Goal: Book appointment/travel/reservation

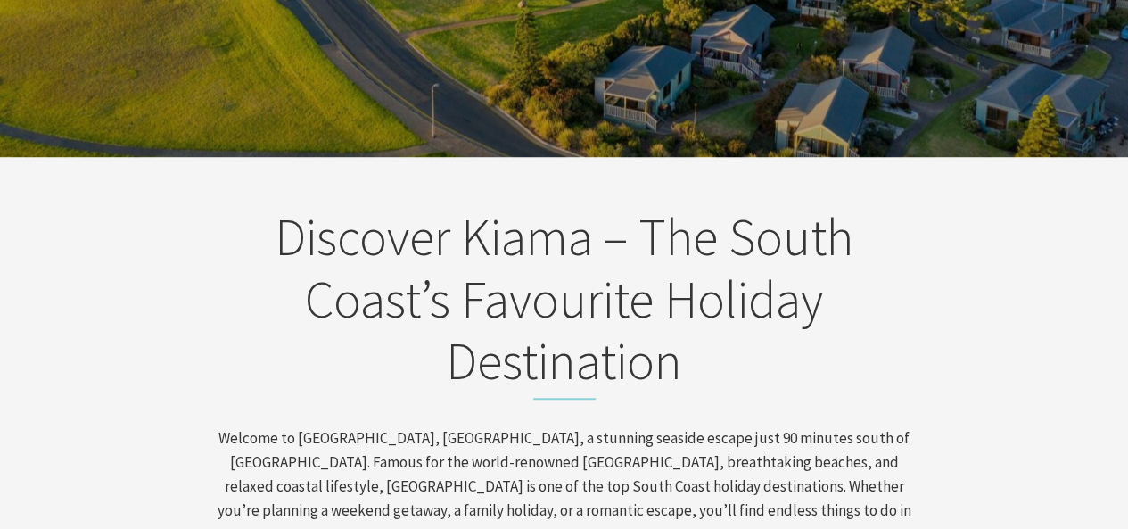
scroll to position [416, 0]
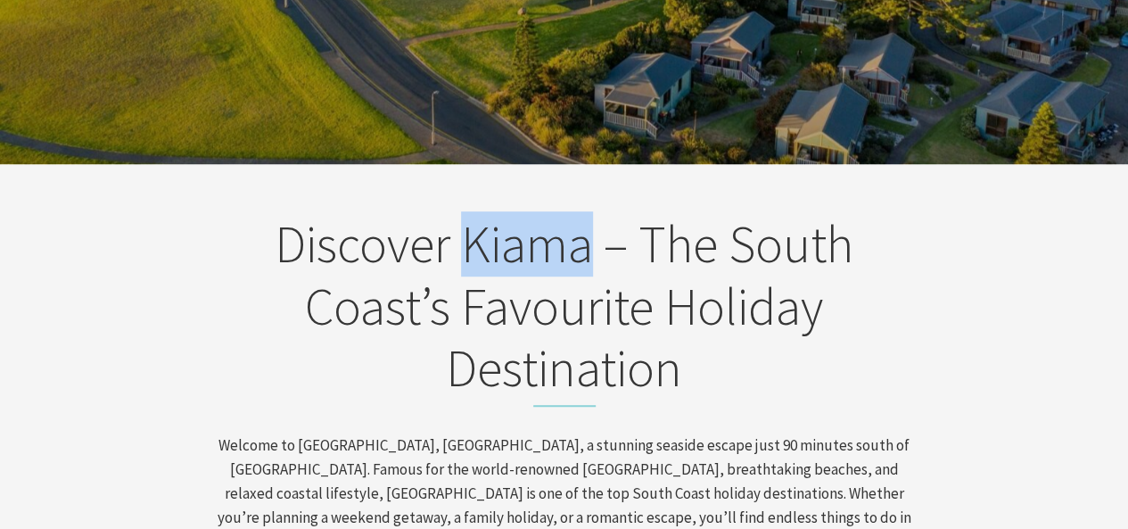
drag, startPoint x: 460, startPoint y: 237, endPoint x: 589, endPoint y: 242, distance: 128.5
click at [589, 242] on h2 "Discover Kiama – The South Coast’s Favourite Holiday Destination" at bounding box center [564, 310] width 699 height 194
copy h2 "Kiama"
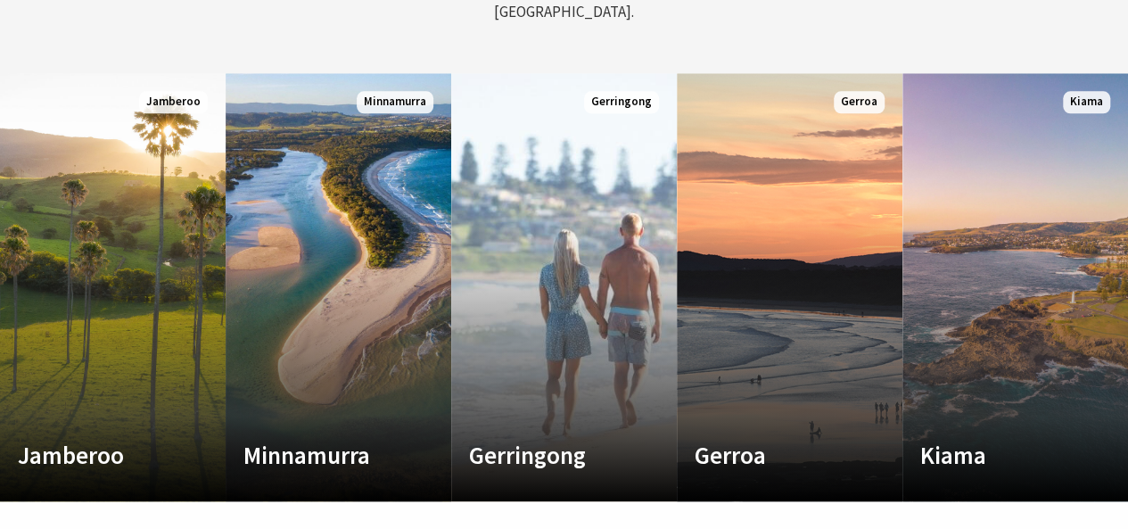
scroll to position [0, 0]
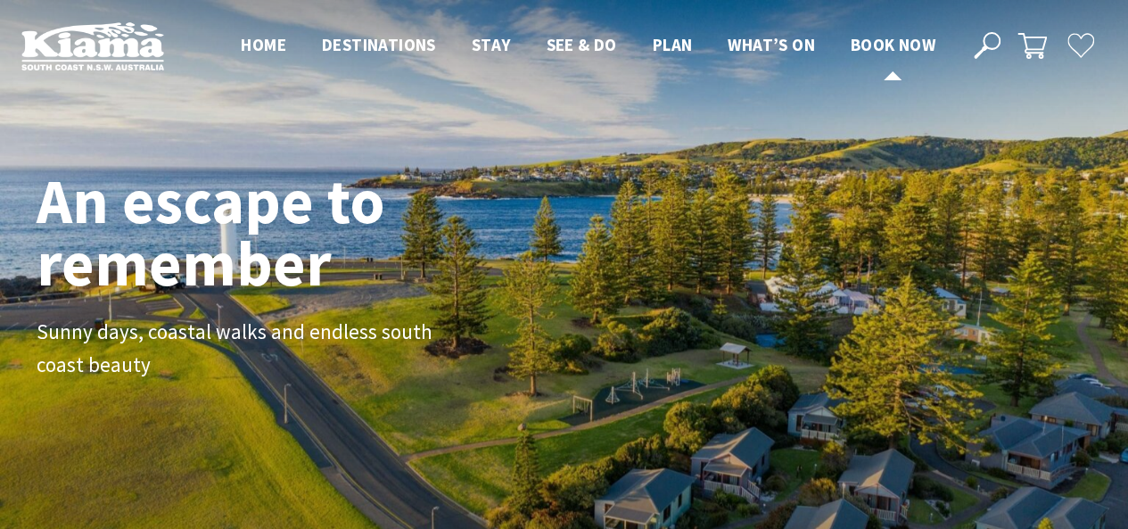
click at [874, 49] on span "Book now" at bounding box center [893, 44] width 85 height 21
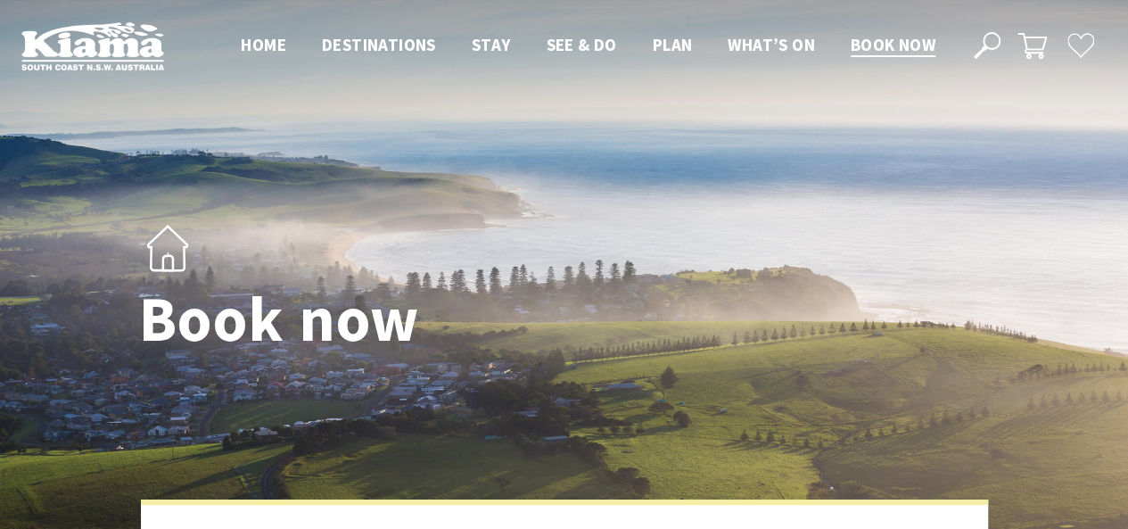
select select "3"
select select "2"
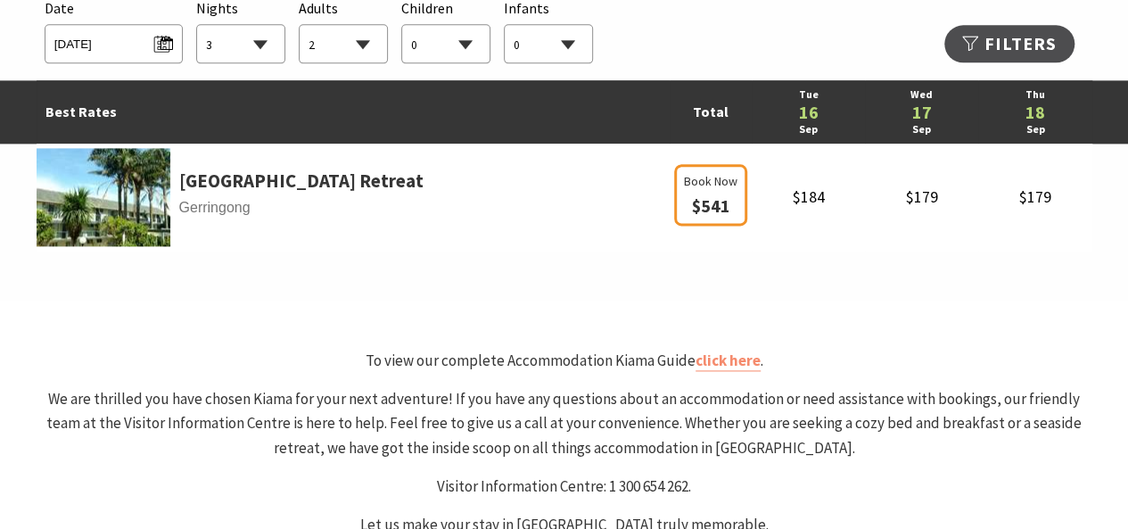
scroll to position [1129, 0]
